Goal: Task Accomplishment & Management: Use online tool/utility

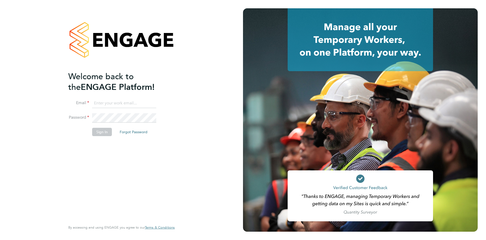
type input "[EMAIL_ADDRESS][DOMAIN_NAME]"
click at [104, 133] on button "Sign In" at bounding box center [102, 132] width 20 height 8
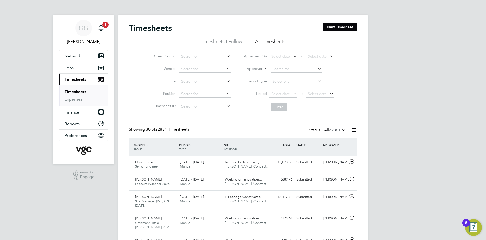
click at [254, 71] on label "Approver" at bounding box center [250, 68] width 23 height 5
click at [262, 74] on li "Worker" at bounding box center [250, 74] width 26 height 7
click at [290, 71] on input at bounding box center [295, 68] width 51 height 7
click at [303, 77] on b "Cart" at bounding box center [306, 76] width 7 height 4
type input "Daniel Carter"
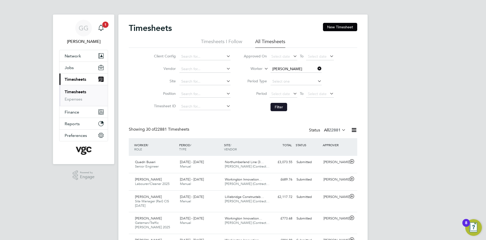
click at [279, 106] on button "Filter" at bounding box center [278, 107] width 17 height 8
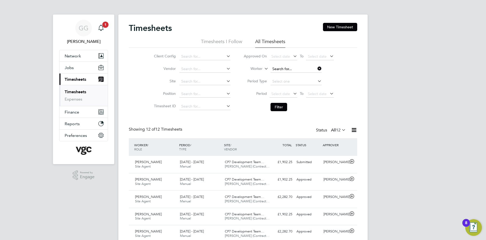
click at [287, 69] on input at bounding box center [295, 68] width 51 height 7
click at [300, 95] on li "Adrian Tuchlei" at bounding box center [302, 97] width 64 height 7
type input "Adrian Tuchlei"
click at [281, 104] on button "Filter" at bounding box center [278, 107] width 17 height 8
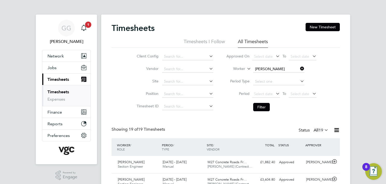
click at [245, 68] on label "Worker" at bounding box center [233, 68] width 23 height 5
click at [273, 69] on input at bounding box center [278, 68] width 51 height 7
click at [266, 77] on li "Serg ejus Pelio" at bounding box center [278, 75] width 51 height 7
type input "Sergejus Pelio"
click at [263, 108] on button "Filter" at bounding box center [261, 107] width 17 height 8
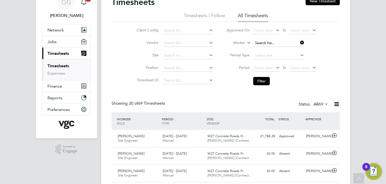
click at [264, 41] on input at bounding box center [278, 42] width 51 height 7
type input "Richard Testa"
click at [284, 51] on li "Richard Testa" at bounding box center [285, 49] width 65 height 7
click at [267, 77] on button "Filter" at bounding box center [261, 81] width 17 height 8
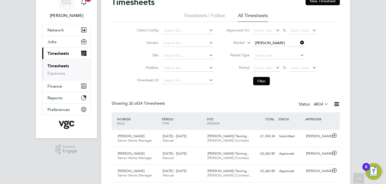
drag, startPoint x: 301, startPoint y: 38, endPoint x: 264, endPoint y: 46, distance: 38.5
click at [296, 39] on li "Worker Richard Testa" at bounding box center [271, 43] width 103 height 12
type input "Ovi Pruteanu"
click at [267, 79] on button "Filter" at bounding box center [261, 81] width 17 height 8
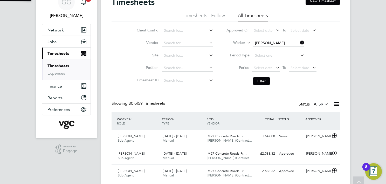
scroll to position [2, 3]
click at [285, 38] on li "Worker Ovi Pruteanu" at bounding box center [271, 43] width 103 height 12
click at [274, 43] on input at bounding box center [278, 42] width 51 height 7
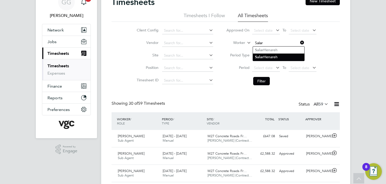
click at [260, 57] on b "Salar" at bounding box center [259, 57] width 9 height 4
type input "Salar Henareh"
click at [254, 76] on li "Filter" at bounding box center [271, 80] width 103 height 13
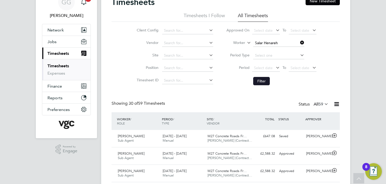
click at [256, 80] on button "Filter" at bounding box center [261, 81] width 17 height 8
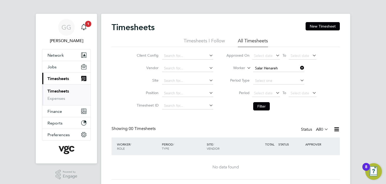
scroll to position [0, 0]
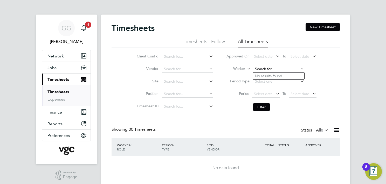
click at [269, 69] on input at bounding box center [278, 68] width 51 height 7
type input "a"
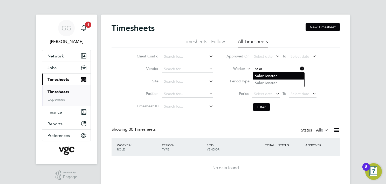
click at [277, 78] on li "Salar Henareh" at bounding box center [278, 75] width 51 height 7
type input "Salar Henareh"
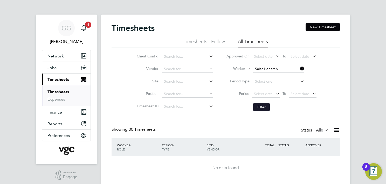
click at [262, 106] on button "Filter" at bounding box center [261, 107] width 17 height 8
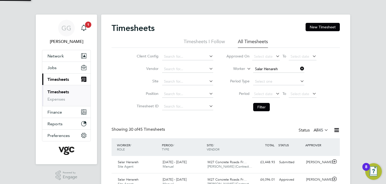
scroll to position [13, 45]
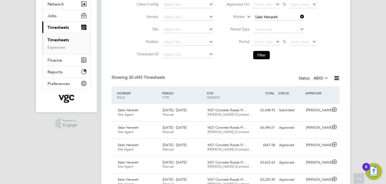
click at [213, 78] on div "Showing 30 of 45 Timesheets Status All 45" at bounding box center [226, 80] width 228 height 11
drag, startPoint x: 143, startPoint y: 68, endPoint x: 146, endPoint y: 68, distance: 3.7
